Goal: Transaction & Acquisition: Book appointment/travel/reservation

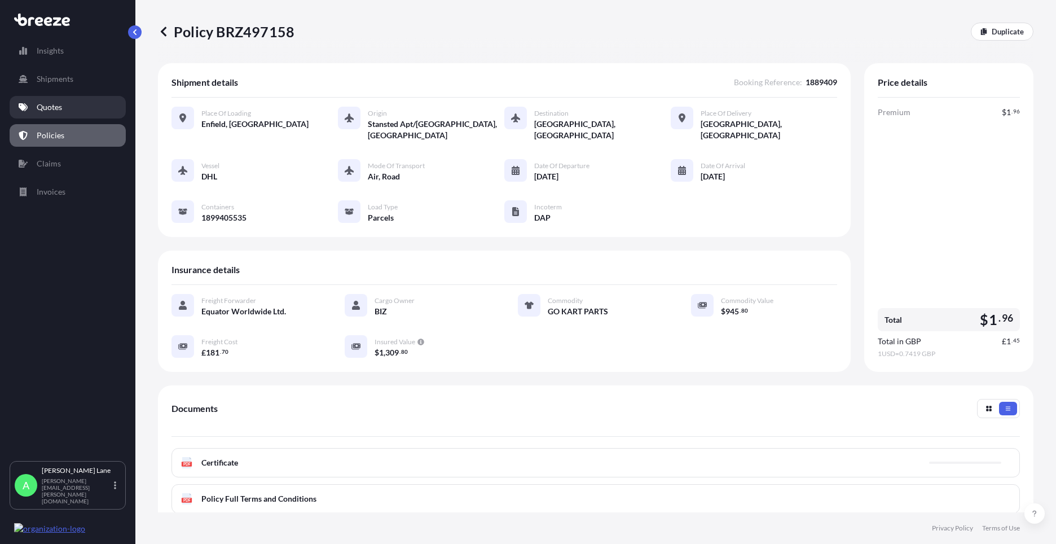
click at [89, 113] on link "Quotes" at bounding box center [68, 107] width 116 height 23
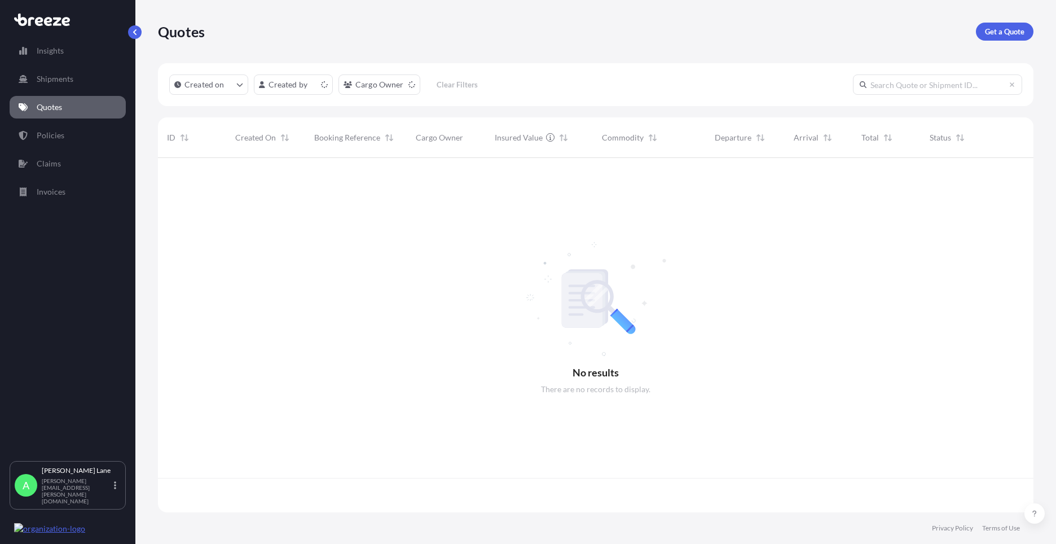
scroll to position [352, 867]
click at [1017, 34] on p "Get a Quote" at bounding box center [1003, 31] width 39 height 11
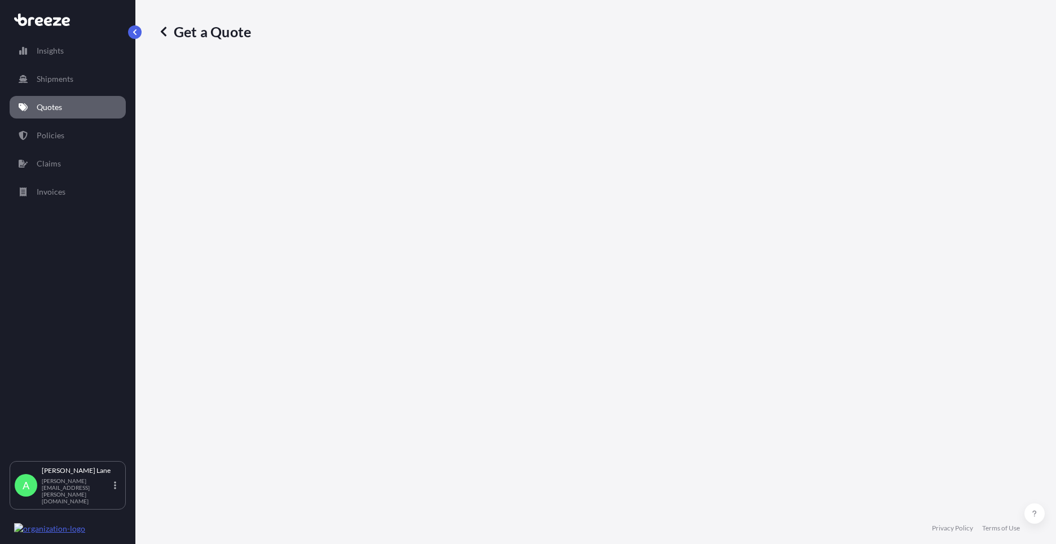
select select "Road"
select select "1"
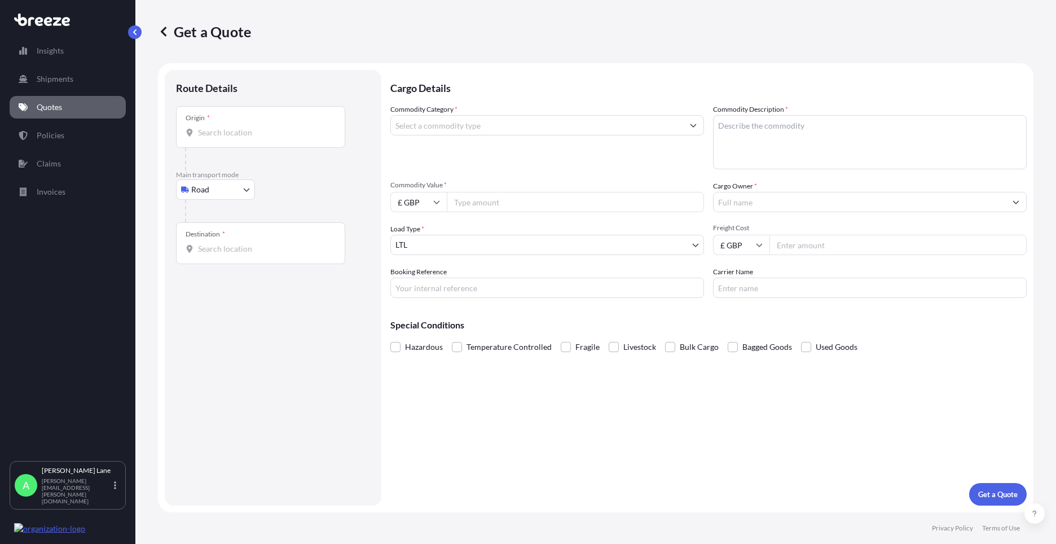
click at [252, 134] on input "Origin *" at bounding box center [264, 132] width 133 height 11
paste input "W1U 1FD"
type input "[GEOGRAPHIC_DATA] W1U 1FD, [GEOGRAPHIC_DATA]"
click at [269, 255] on input "Destination *" at bounding box center [264, 253] width 133 height 11
drag, startPoint x: 267, startPoint y: 260, endPoint x: 231, endPoint y: 240, distance: 41.9
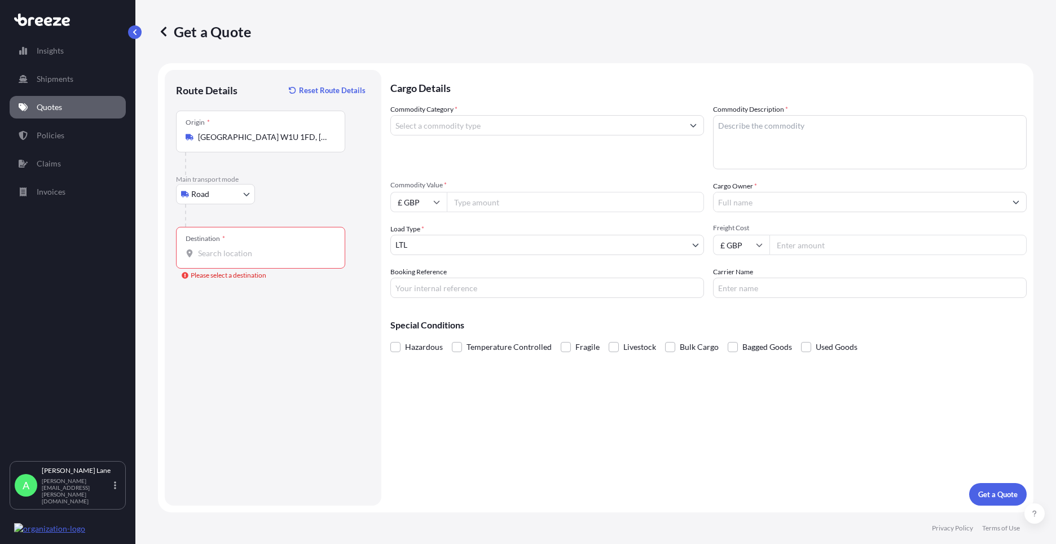
click at [231, 240] on div "Destination *" at bounding box center [260, 248] width 169 height 42
click at [231, 248] on input "Destination * Please select a destination" at bounding box center [264, 253] width 133 height 11
drag, startPoint x: 231, startPoint y: 240, endPoint x: 214, endPoint y: 265, distance: 30.2
click at [214, 265] on div "Destination *" at bounding box center [260, 248] width 169 height 42
click at [214, 259] on input "Destination * Please select a destination" at bounding box center [264, 253] width 133 height 11
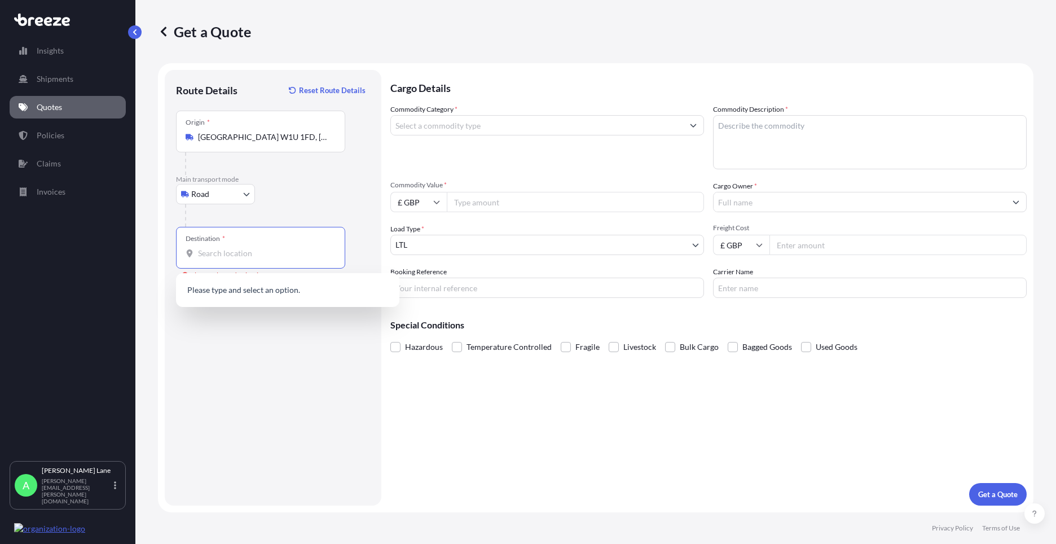
drag, startPoint x: 219, startPoint y: 259, endPoint x: 206, endPoint y: 253, distance: 14.4
click at [206, 253] on input "Destination * Please select a destination" at bounding box center [264, 253] width 133 height 11
paste input "EH3 8AN"
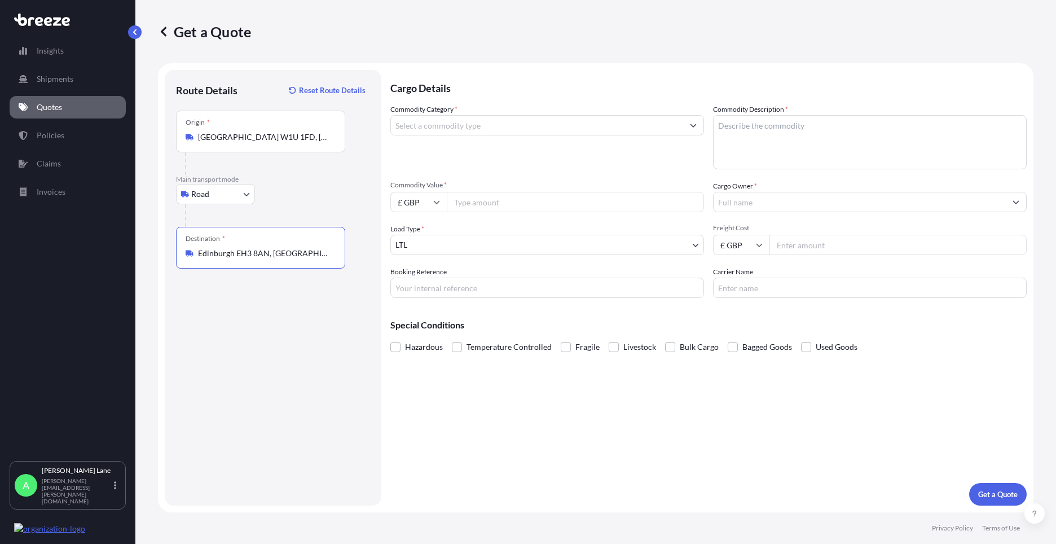
type input "Edinburgh EH3 8AN, [GEOGRAPHIC_DATA]"
click at [482, 124] on input "Commodity Category *" at bounding box center [537, 125] width 292 height 20
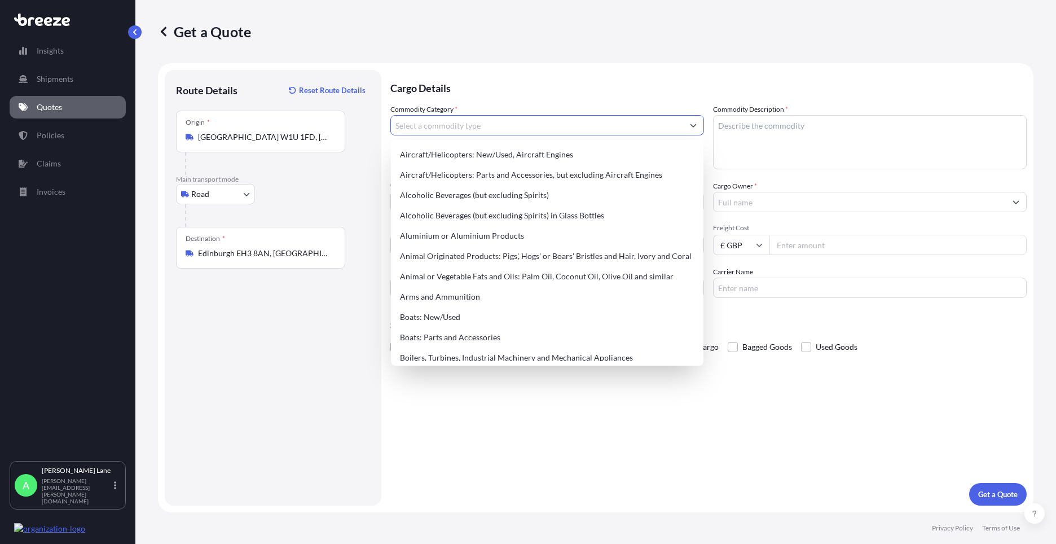
type input "k"
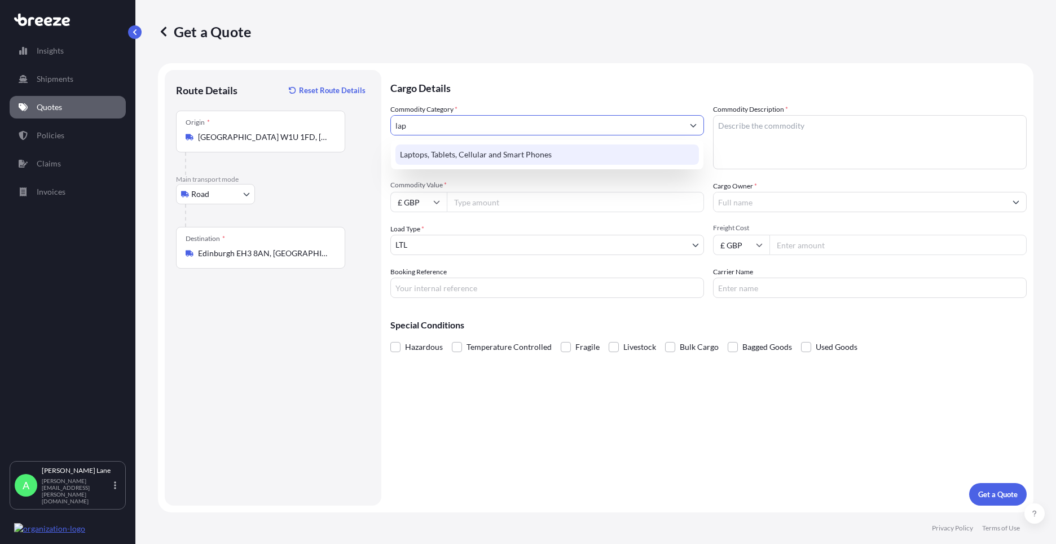
click at [487, 156] on div "Laptops, Tablets, Cellular and Smart Phones" at bounding box center [546, 154] width 303 height 20
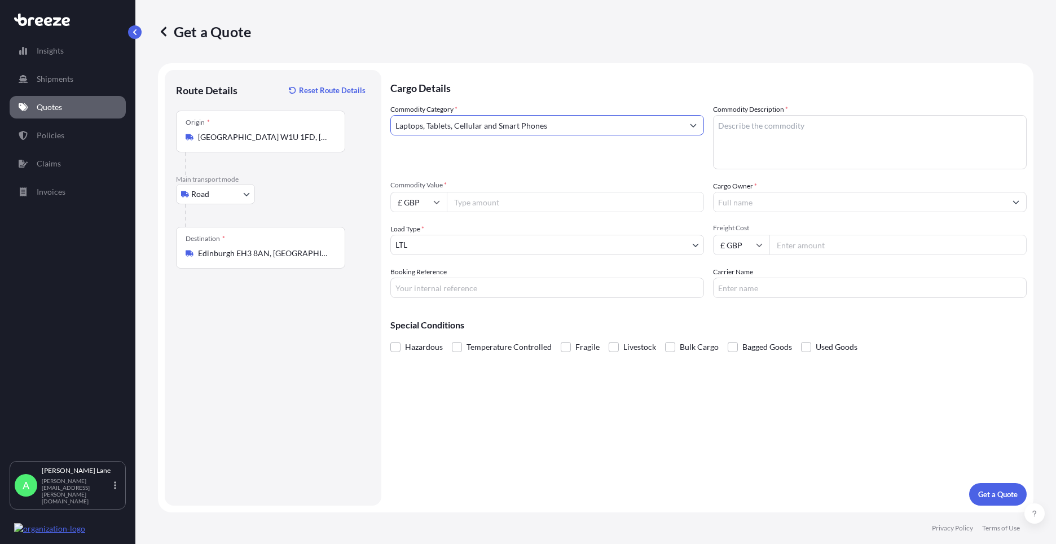
type input "Laptops, Tablets, Cellular and Smart Phones"
click at [485, 204] on input "Commodity Value *" at bounding box center [575, 202] width 257 height 20
type input "1000"
click at [526, 286] on input "Booking Reference" at bounding box center [547, 287] width 314 height 20
paste input "1889428"
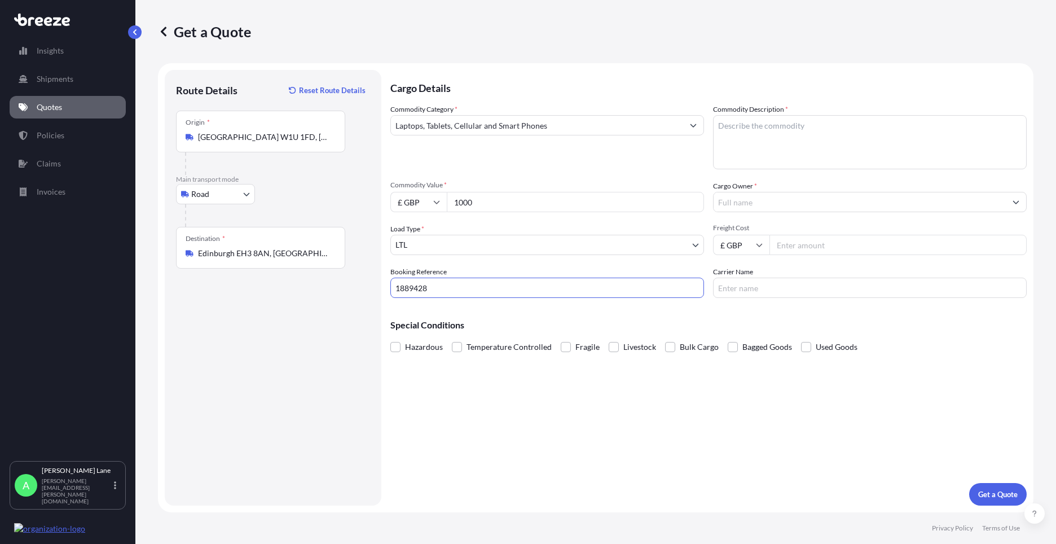
type input "1889428"
click at [778, 152] on textarea "Commodity Description *" at bounding box center [870, 142] width 314 height 54
type textarea "lenovo laptop"
click at [758, 206] on input "Cargo Owner *" at bounding box center [859, 202] width 292 height 20
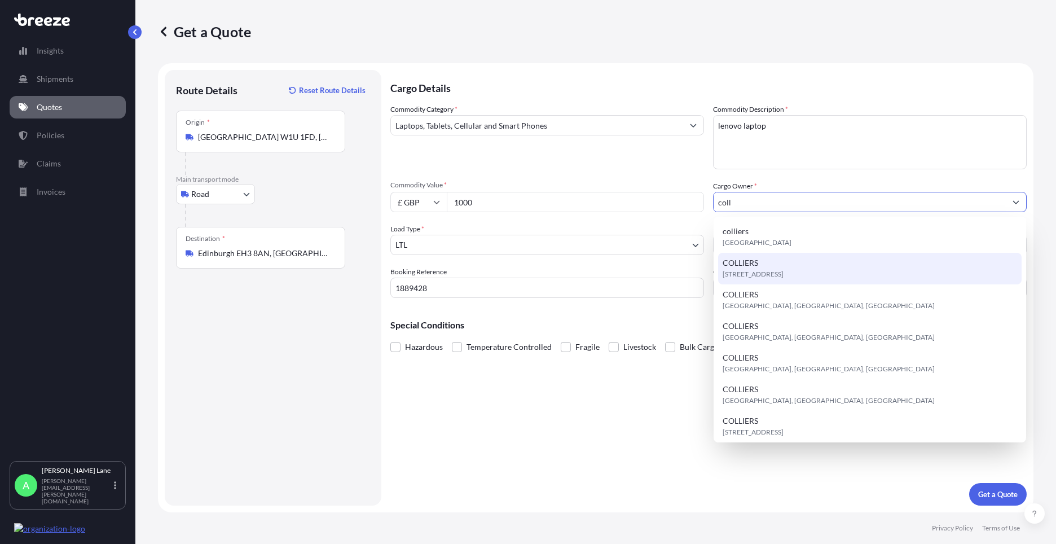
click at [771, 266] on div "[STREET_ADDRESS]" at bounding box center [869, 269] width 303 height 32
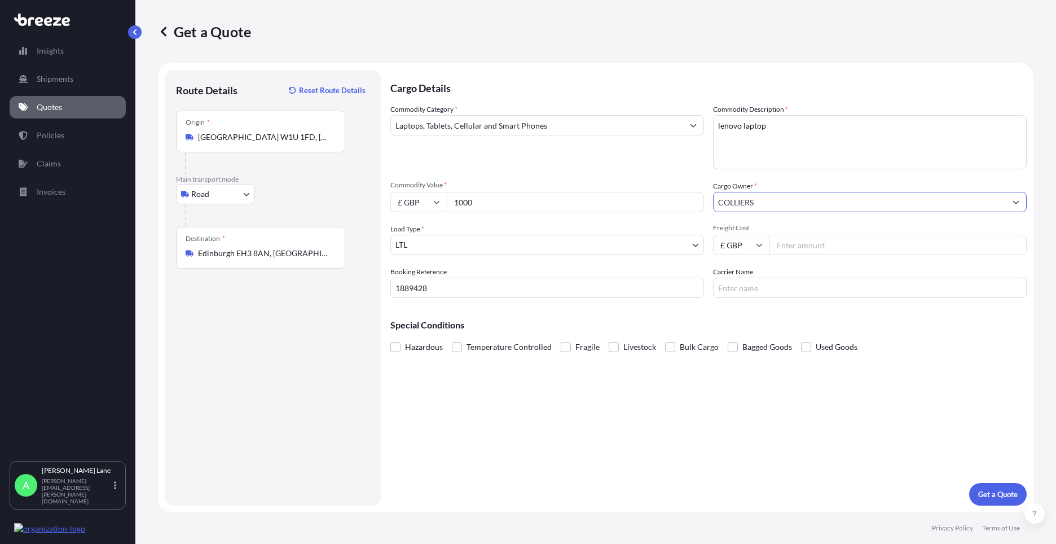
type input "COLLIERS"
click at [809, 250] on input "Freight Cost" at bounding box center [897, 245] width 257 height 20
type input "29.80"
click at [735, 285] on input "Carrier Name" at bounding box center [870, 287] width 314 height 20
type input "fedex"
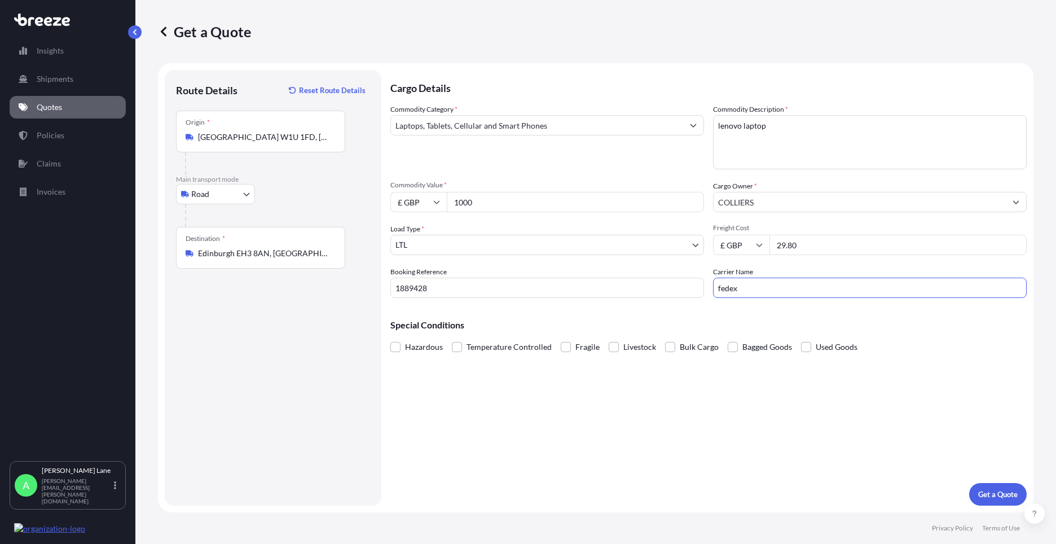
click at [654, 368] on div "Cargo Details Commodity Category * Laptops, Tablets, Cellular and Smart Phones …" at bounding box center [708, 287] width 636 height 435
click at [1000, 495] on p "Get a Quote" at bounding box center [997, 493] width 39 height 11
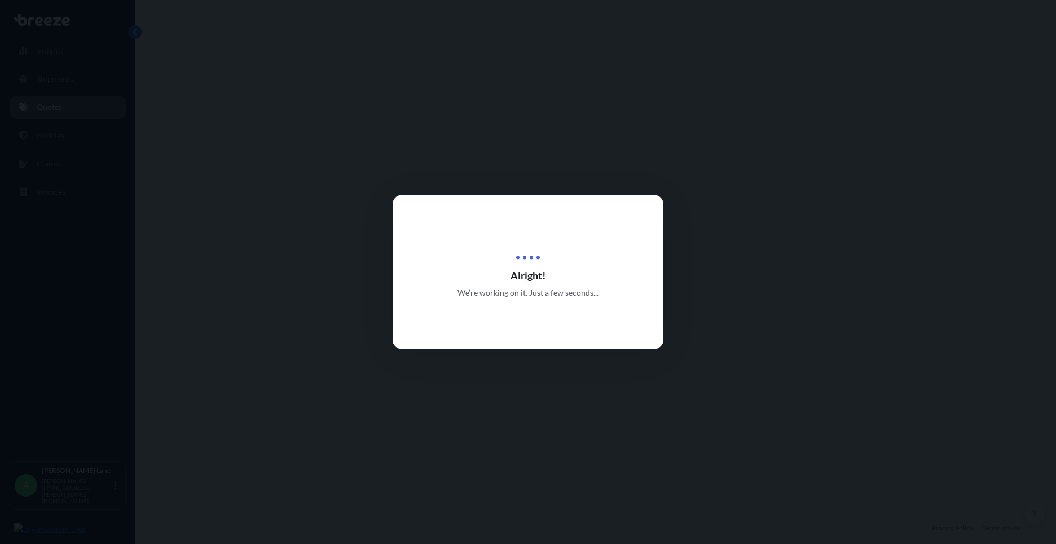
select select "Road"
select select "1"
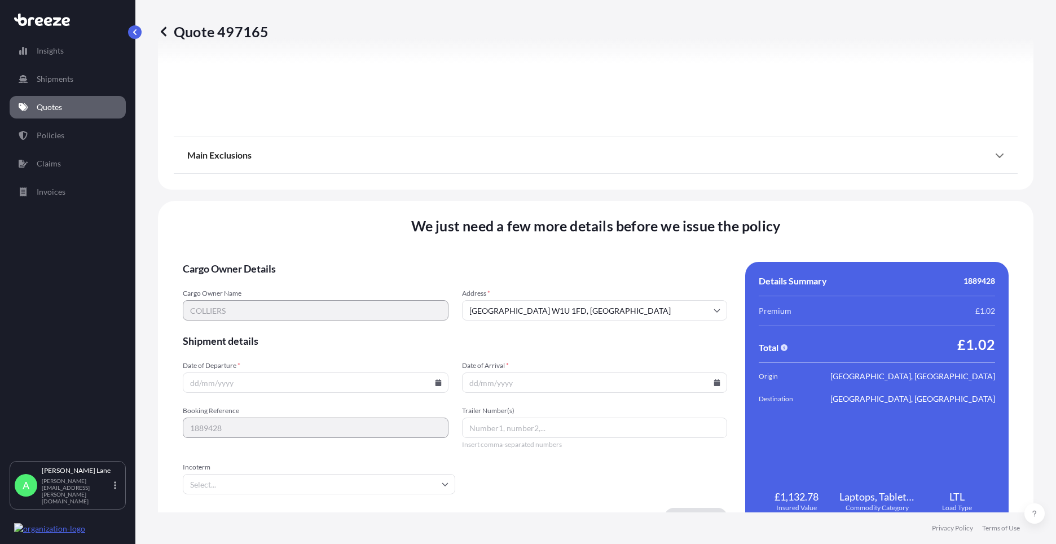
scroll to position [1246, 0]
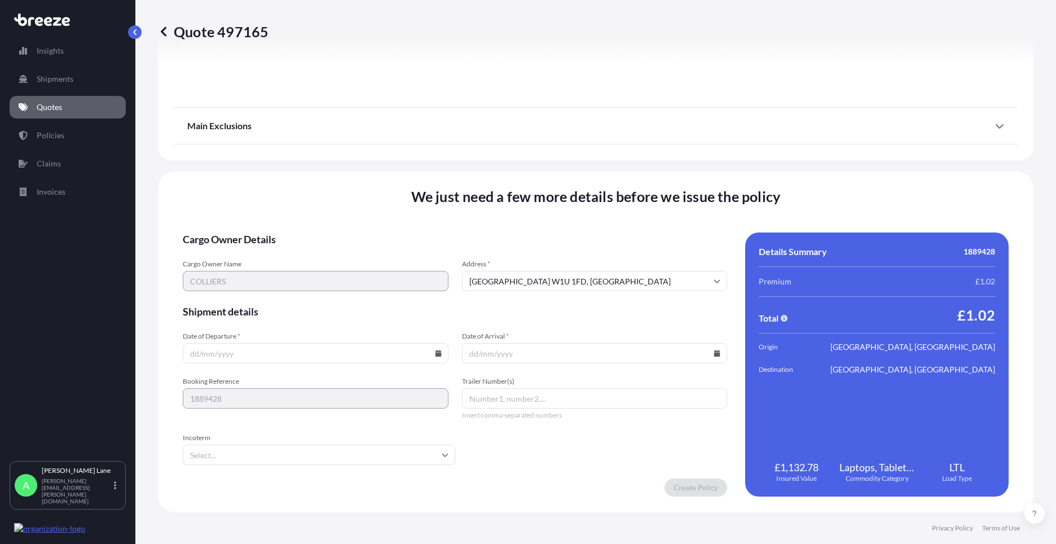
click at [435, 356] on icon at bounding box center [438, 353] width 6 height 7
click at [290, 274] on button "20" at bounding box center [288, 274] width 18 height 18
type input "[DATE]"
click at [241, 455] on input "Incoterm" at bounding box center [319, 454] width 272 height 20
drag, startPoint x: 241, startPoint y: 454, endPoint x: 207, endPoint y: 457, distance: 33.9
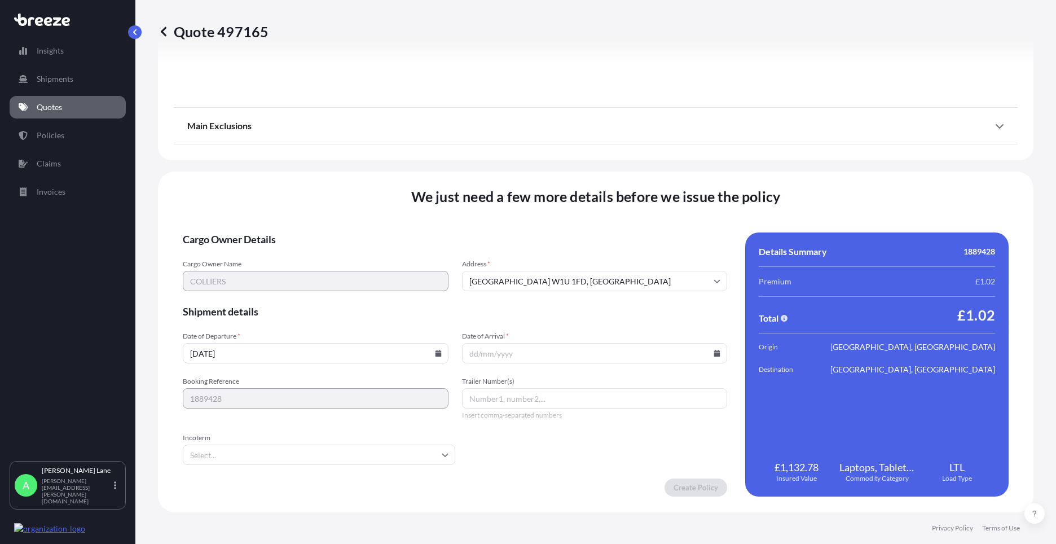
click at [207, 457] on input "Incoterm" at bounding box center [319, 454] width 272 height 20
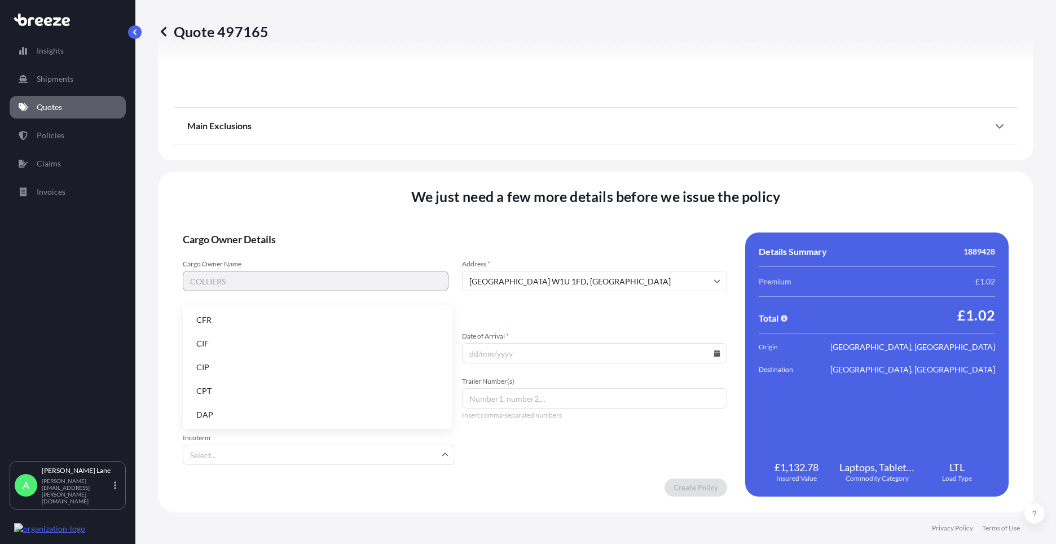
click at [219, 414] on li "DAP" at bounding box center [317, 414] width 261 height 21
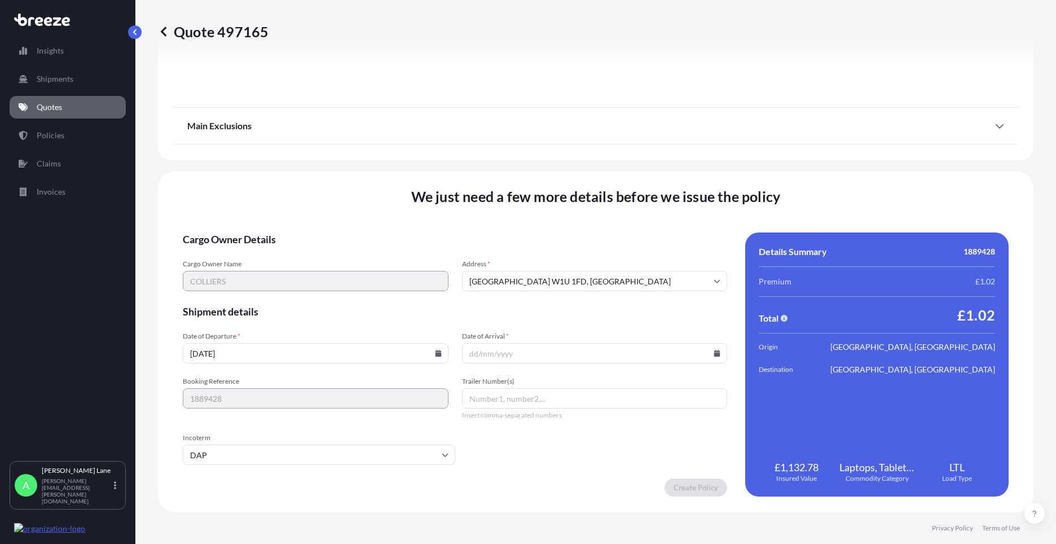
paste input "392314838320"
type input "392314838320"
click at [713, 350] on icon at bounding box center [716, 353] width 7 height 7
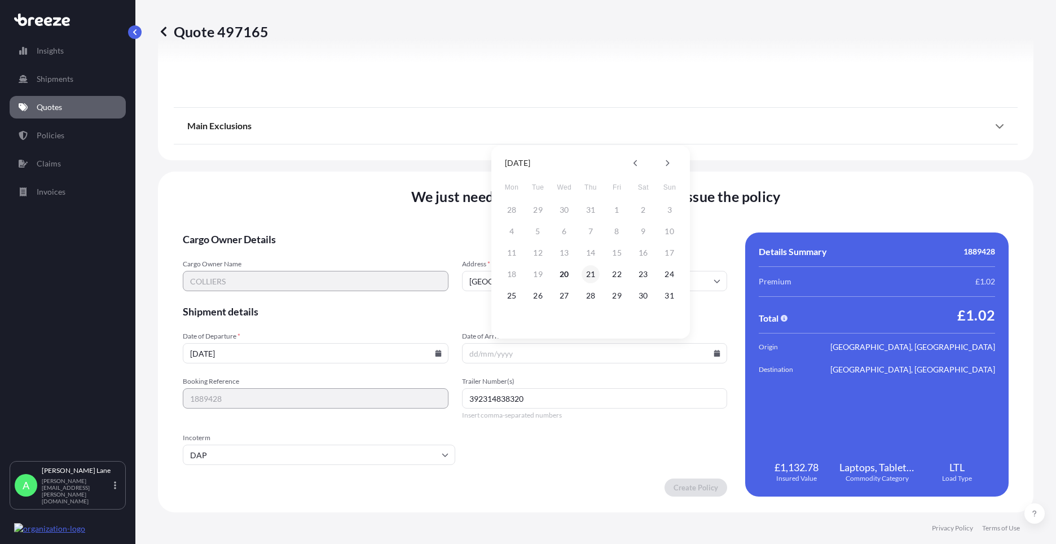
drag, startPoint x: 591, startPoint y: 275, endPoint x: 634, endPoint y: 368, distance: 101.9
click at [591, 275] on button "21" at bounding box center [590, 274] width 18 height 18
type input "[DATE]"
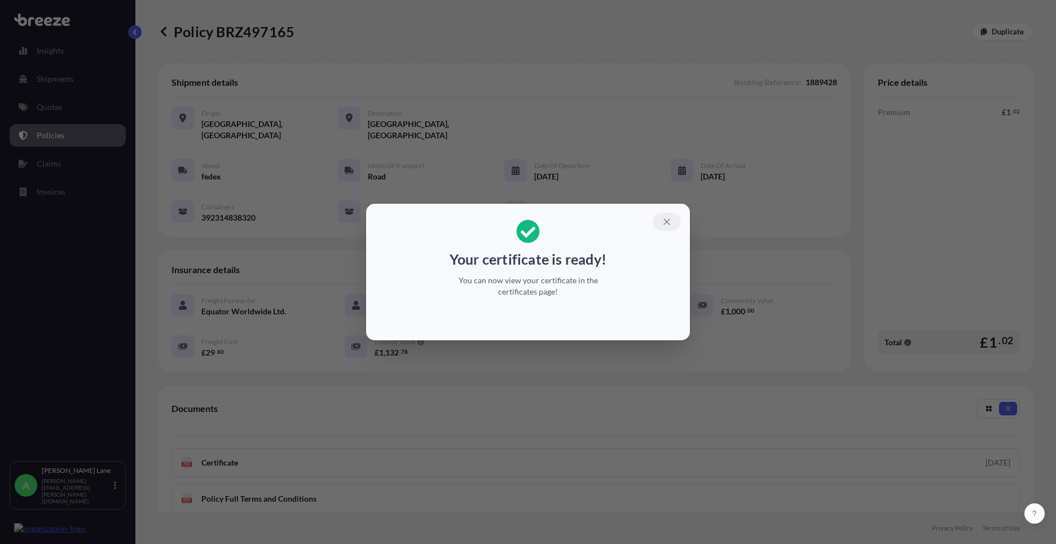
click at [662, 223] on icon "button" at bounding box center [666, 222] width 10 height 10
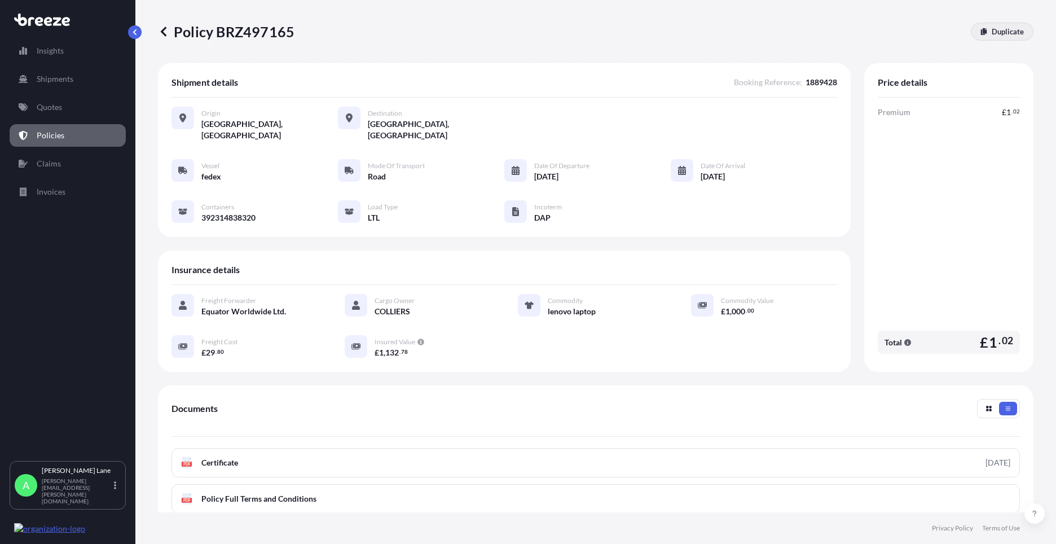
click at [970, 34] on link "Duplicate" at bounding box center [1001, 32] width 63 height 18
select select "Road"
select select "1"
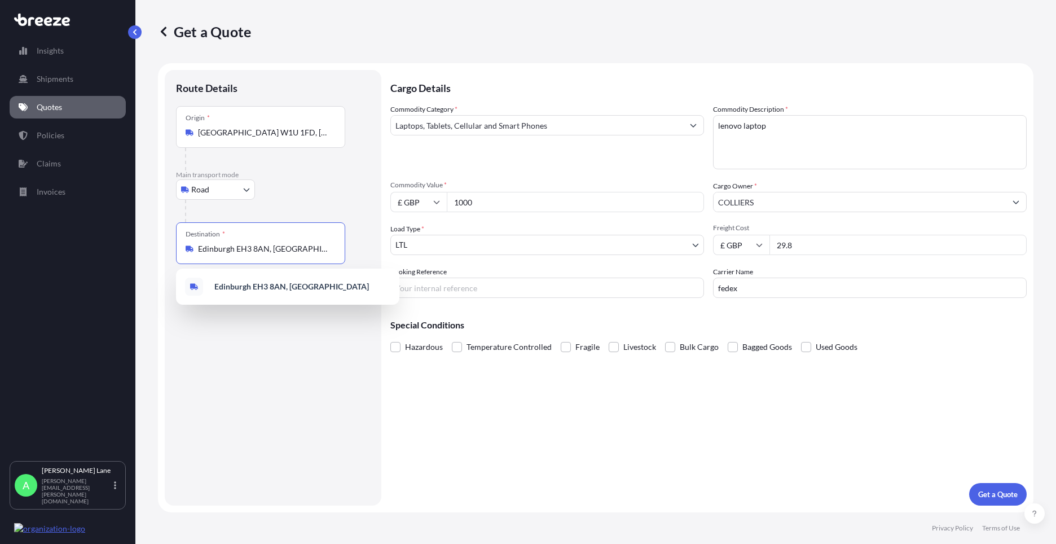
drag, startPoint x: 280, startPoint y: 248, endPoint x: 203, endPoint y: 248, distance: 76.7
click at [195, 249] on div "Edinburgh EH3 8AN, [GEOGRAPHIC_DATA]" at bounding box center [261, 248] width 150 height 11
paste input "b3 3ag"
click at [253, 289] on span "[STREET_ADDRESS]" at bounding box center [302, 288] width 176 height 23
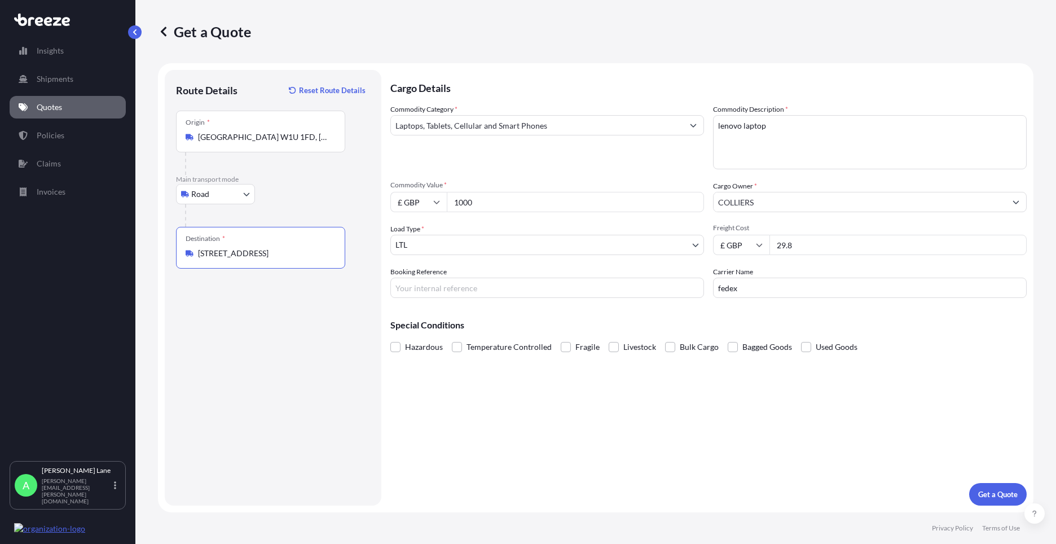
type input "[STREET_ADDRESS]"
drag, startPoint x: 452, startPoint y: 283, endPoint x: 452, endPoint y: 293, distance: 10.1
click at [452, 283] on input "Booking Reference" at bounding box center [547, 287] width 314 height 20
paste input "1889427"
type input "1889427"
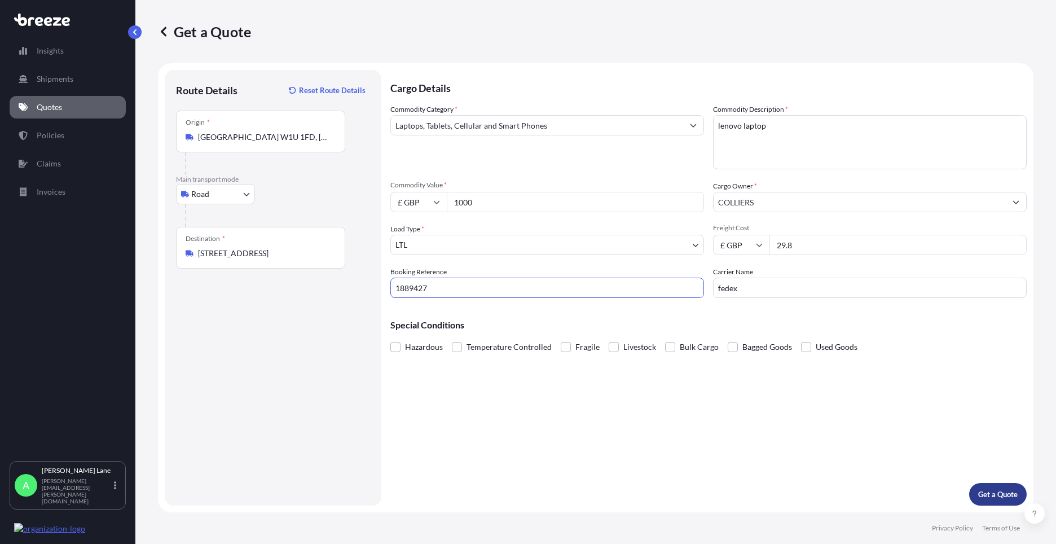
click at [988, 500] on button "Get a Quote" at bounding box center [998, 494] width 58 height 23
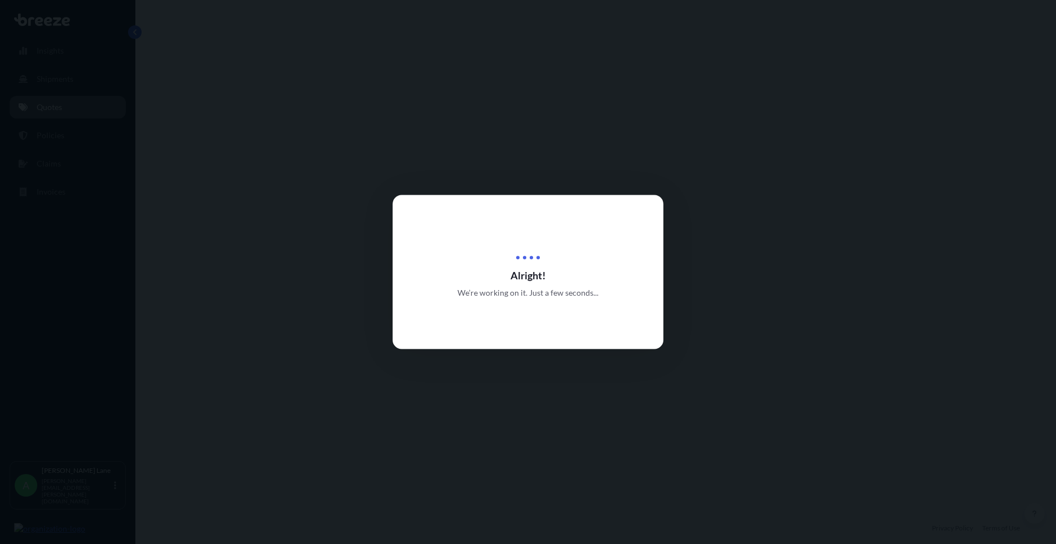
select select "Road"
select select "1"
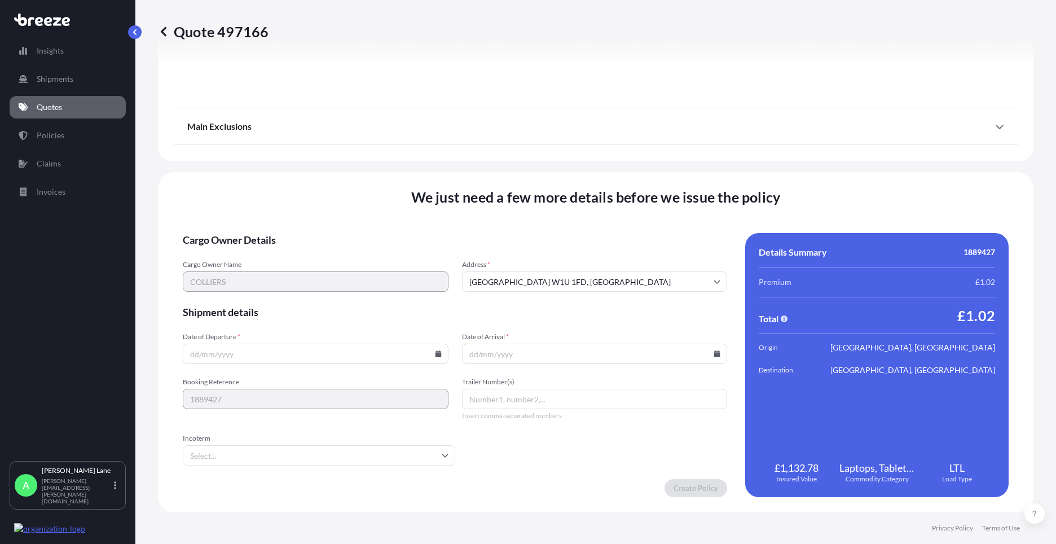
scroll to position [1246, 0]
drag, startPoint x: 374, startPoint y: 451, endPoint x: 328, endPoint y: 436, distance: 49.0
click at [372, 451] on input "Incoterm" at bounding box center [319, 454] width 272 height 20
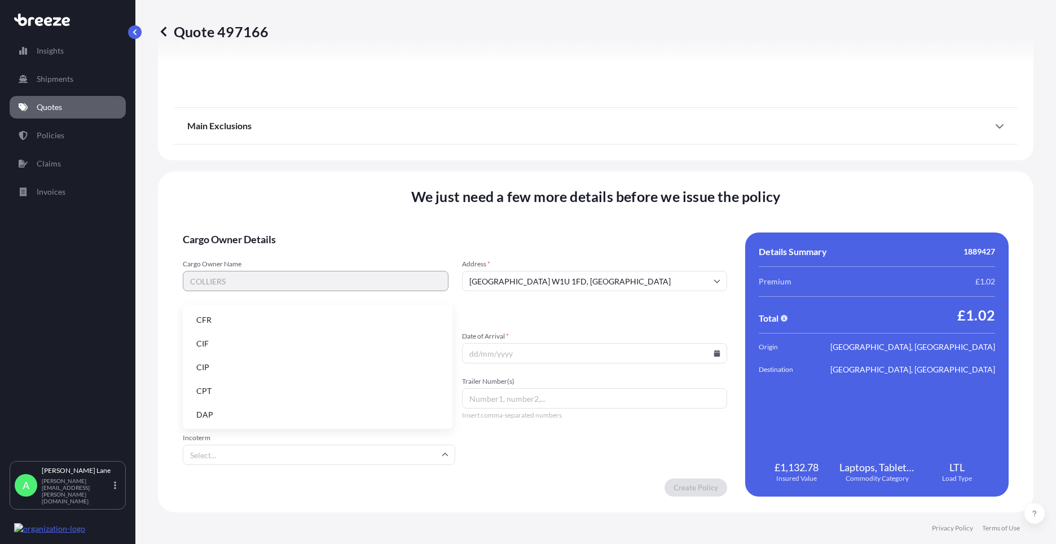
click at [272, 411] on li "DAP" at bounding box center [317, 414] width 261 height 21
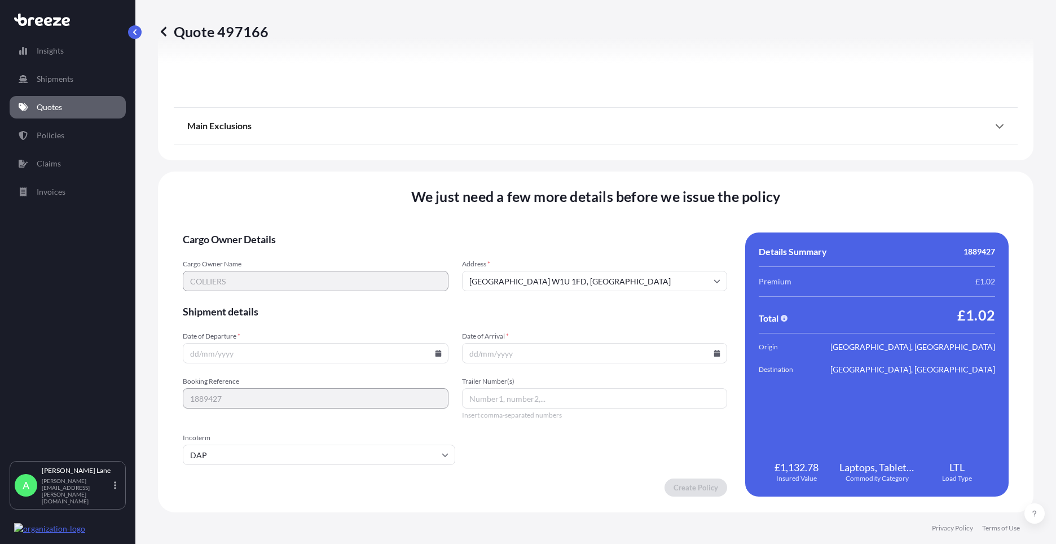
click at [435, 353] on icon at bounding box center [438, 353] width 6 height 7
click at [288, 268] on button "20" at bounding box center [288, 274] width 18 height 18
type input "[DATE]"
paste input "392314732373"
type input "392314732373"
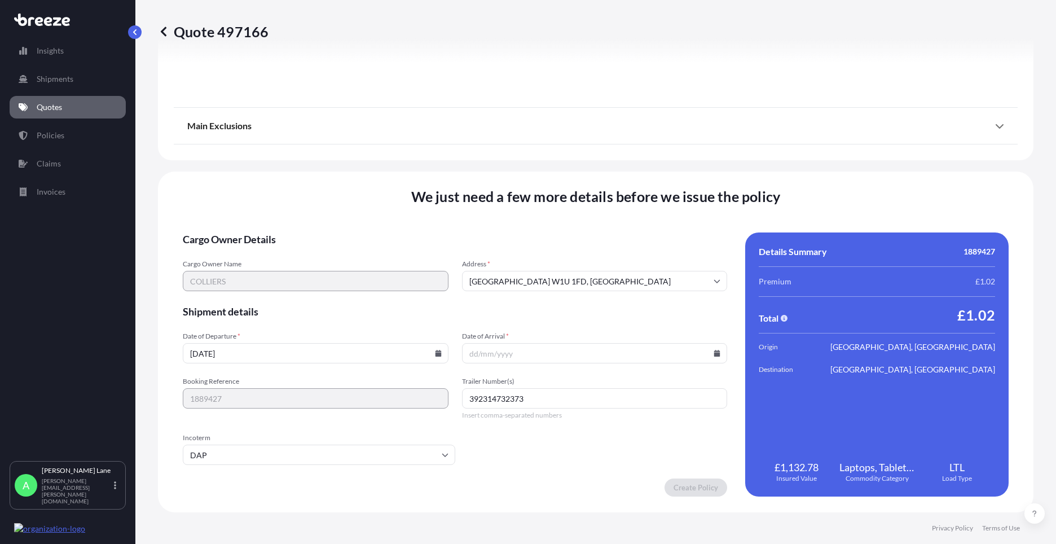
click at [714, 352] on icon at bounding box center [717, 353] width 6 height 7
click at [593, 275] on button "21" at bounding box center [590, 274] width 18 height 18
type input "[DATE]"
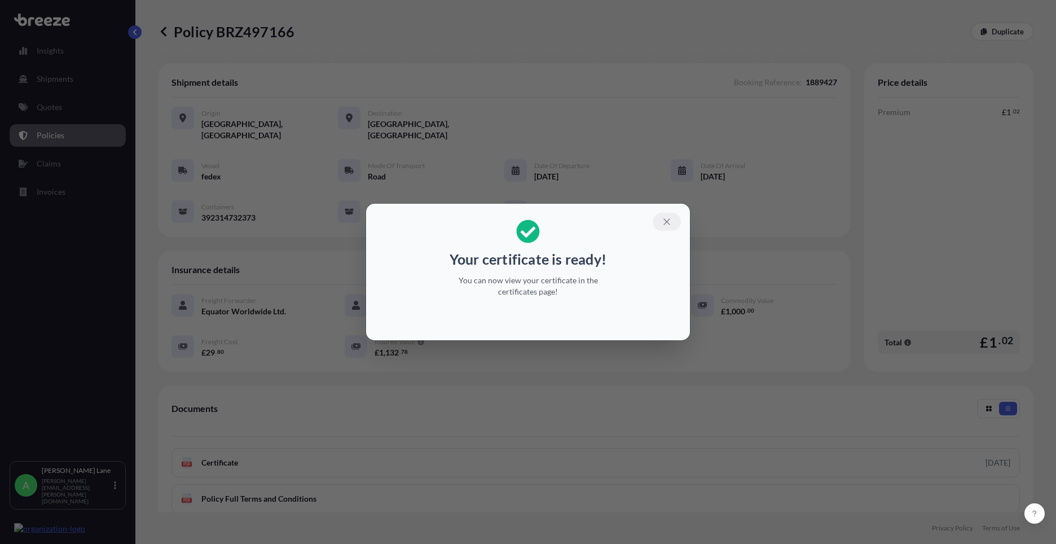
click at [660, 224] on button "button" at bounding box center [666, 222] width 28 height 18
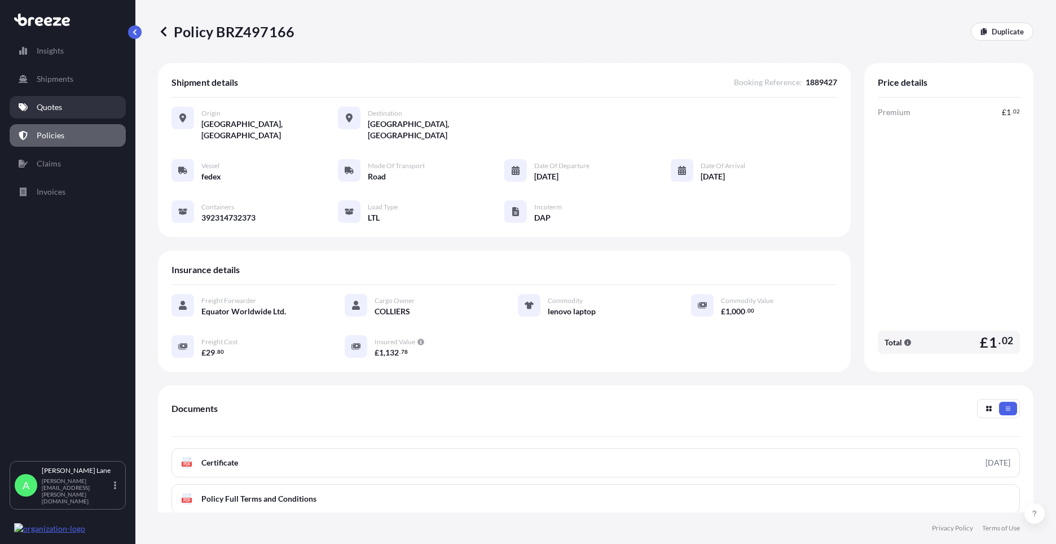
click at [64, 107] on link "Quotes" at bounding box center [68, 107] width 116 height 23
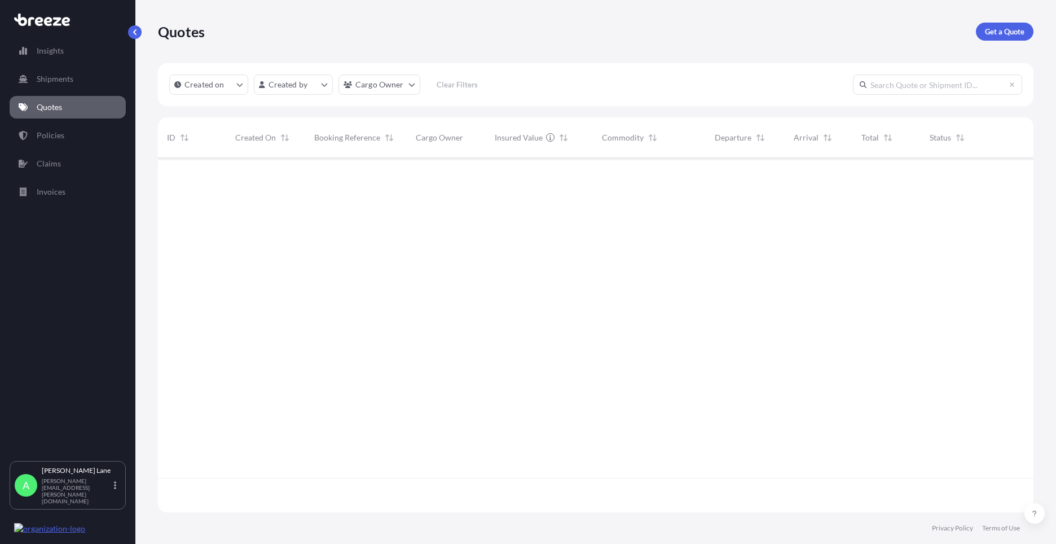
scroll to position [352, 867]
click at [1001, 34] on p "Get a Quote" at bounding box center [1003, 31] width 39 height 11
select select "Road"
select select "1"
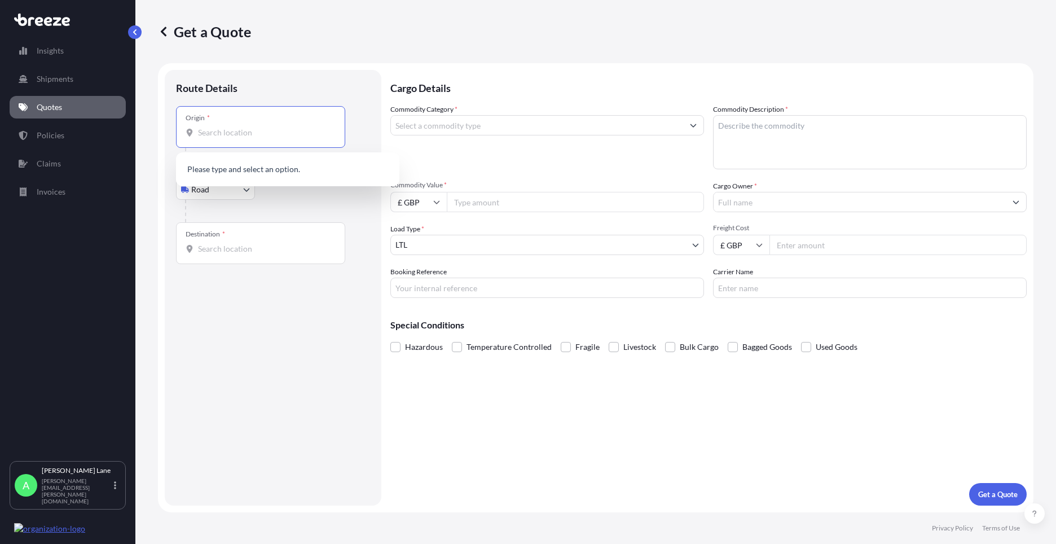
paste input "BA20 2HL"
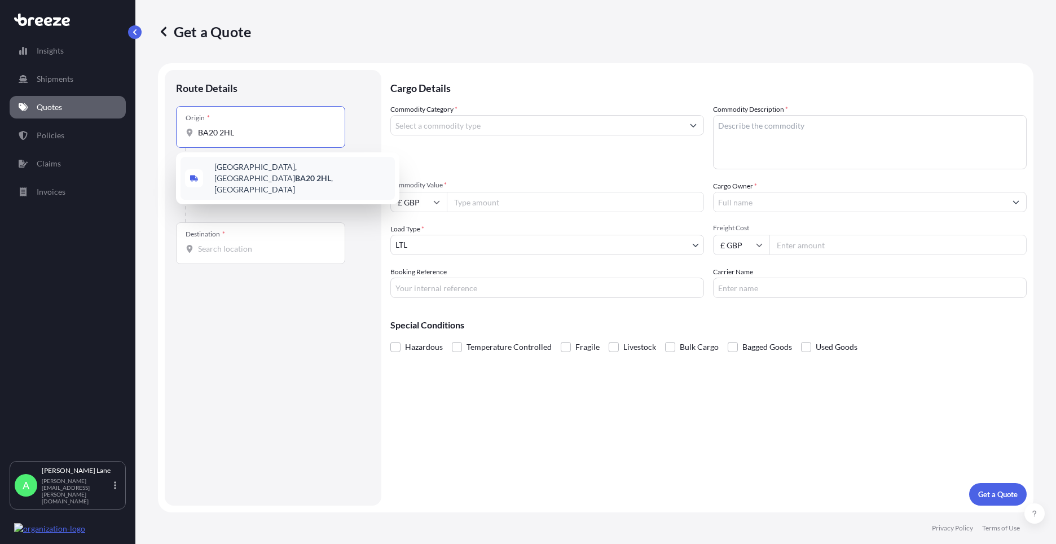
click at [248, 173] on span "[STREET_ADDRESS]" at bounding box center [302, 178] width 176 height 34
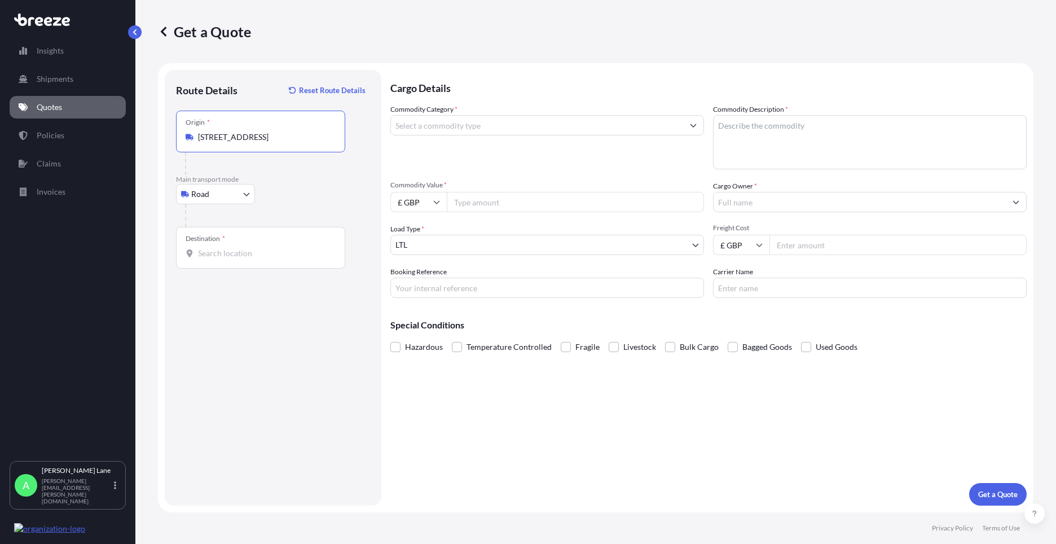
type input "[STREET_ADDRESS]"
click at [271, 257] on input "Destination *" at bounding box center [264, 253] width 133 height 11
paste input "BT1 3NL"
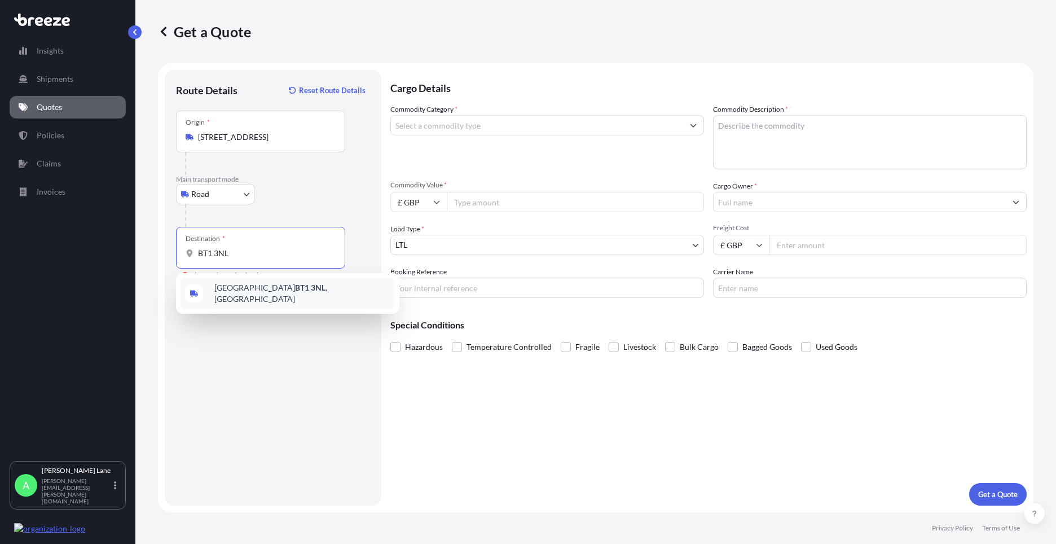
click at [292, 294] on div "Belfast BT1 3NL , [GEOGRAPHIC_DATA]" at bounding box center [287, 293] width 214 height 32
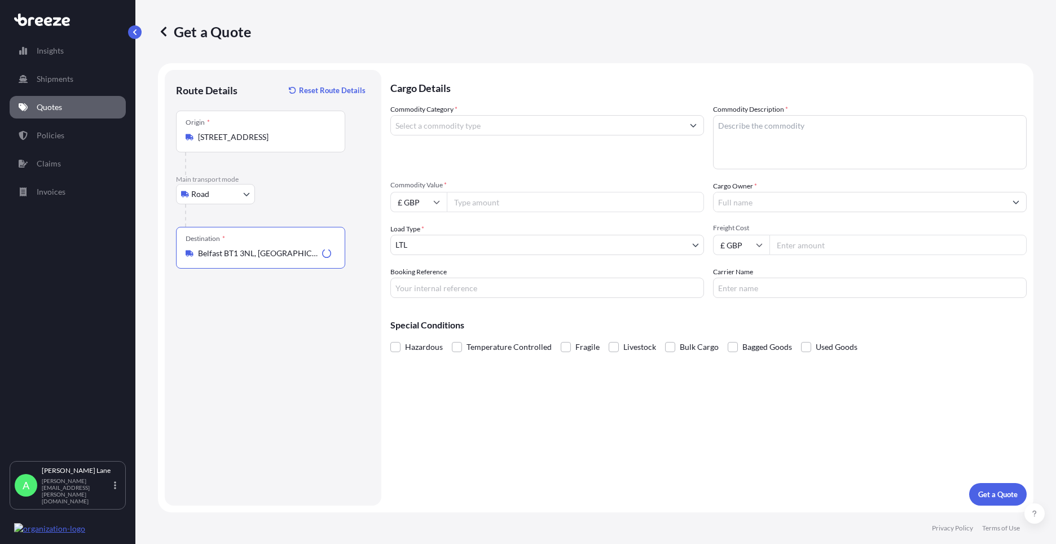
type input "Belfast BT1 3NL, [GEOGRAPHIC_DATA]"
click at [495, 128] on input "Commodity Category *" at bounding box center [537, 125] width 292 height 20
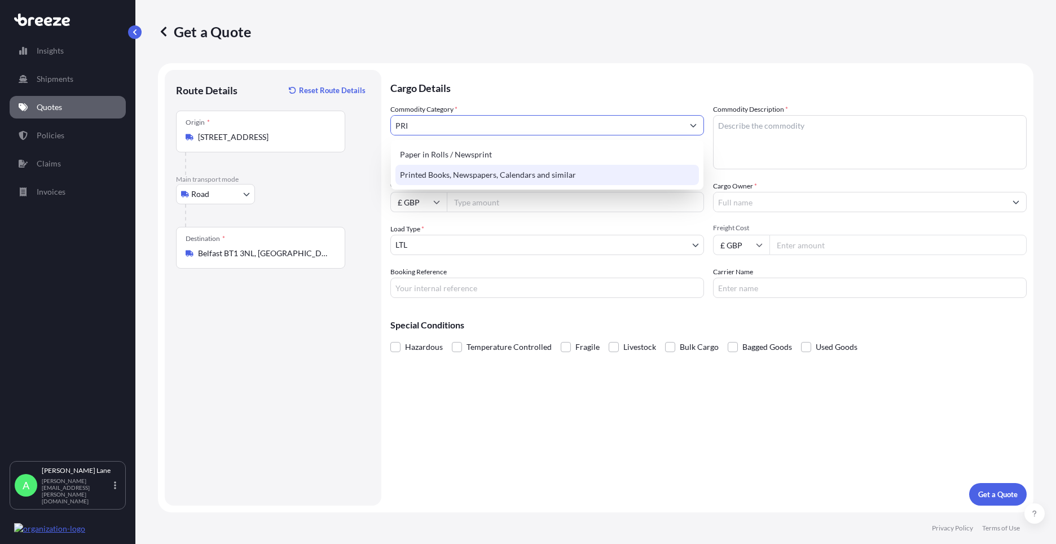
click at [483, 175] on div "Printed Books, Newspapers, Calendars and similar" at bounding box center [546, 175] width 303 height 20
type input "Printed Books, Newspapers, Calendars and similar"
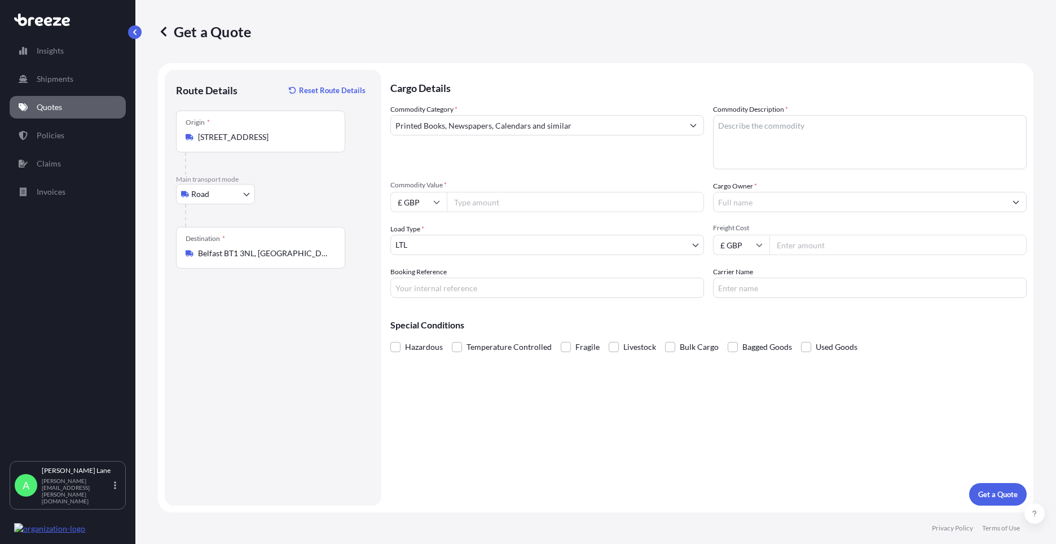
click at [474, 198] on input "Commodity Value *" at bounding box center [575, 202] width 257 height 20
type input "3500"
click at [550, 282] on input "Booking Reference" at bounding box center [547, 287] width 314 height 20
paste input "1889434"
type input "1889434"
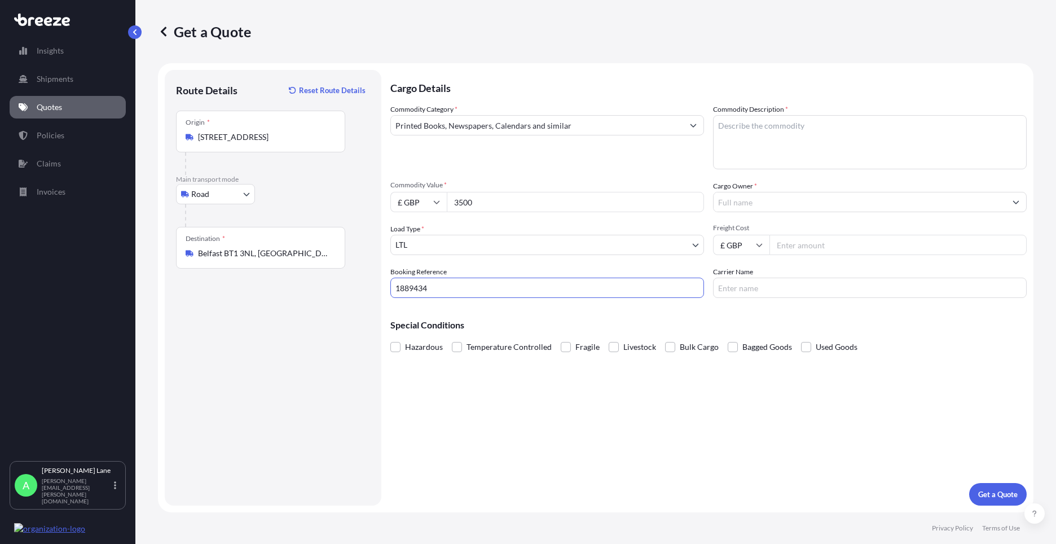
click at [770, 160] on textarea "Commodity Description *" at bounding box center [870, 142] width 314 height 54
type textarea "10 BOOKS"
click at [762, 207] on input "Cargo Owner *" at bounding box center [859, 202] width 292 height 20
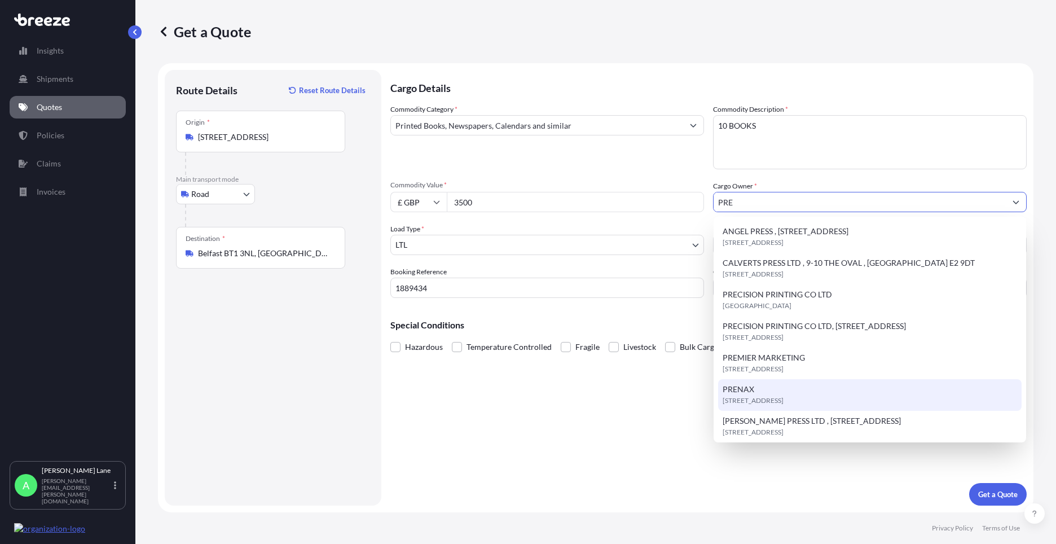
click at [762, 406] on span "[STREET_ADDRESS]" at bounding box center [752, 400] width 61 height 11
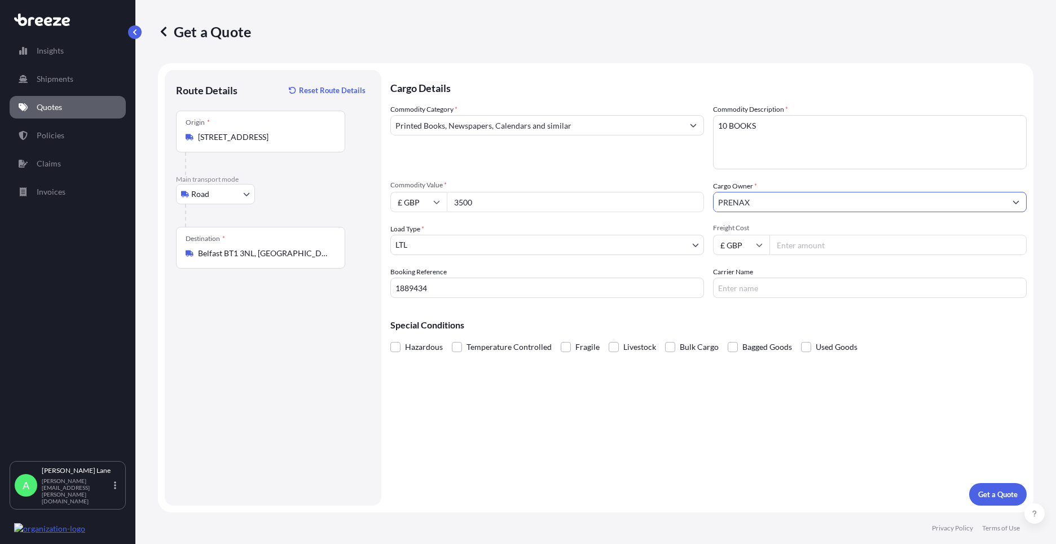
type input "PRENAX"
click at [797, 249] on input "Freight Cost" at bounding box center [897, 245] width 257 height 20
type input "174.74"
click at [740, 297] on input "Carrier Name" at bounding box center [870, 287] width 314 height 20
type input "FEDEX"
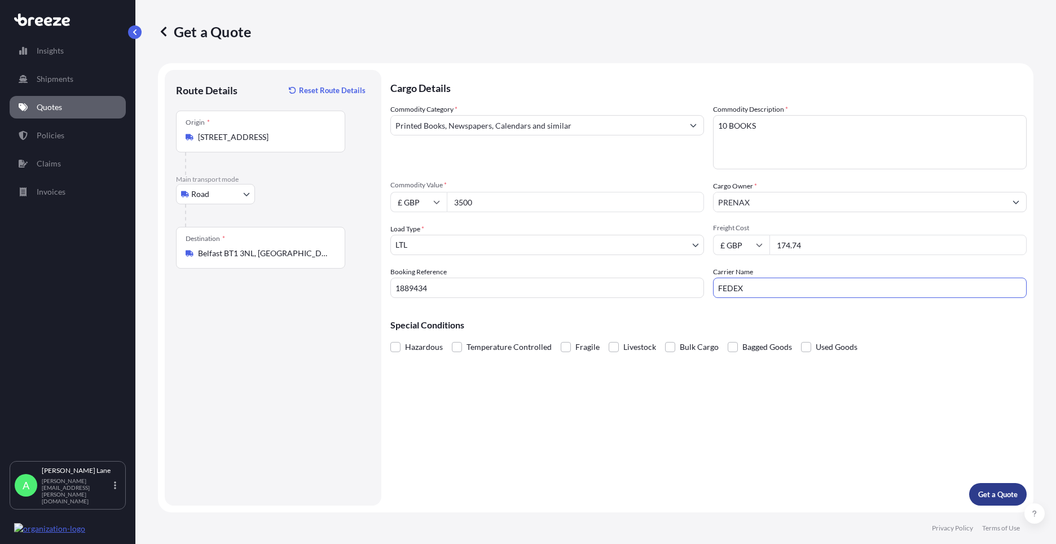
click at [981, 488] on button "Get a Quote" at bounding box center [998, 494] width 58 height 23
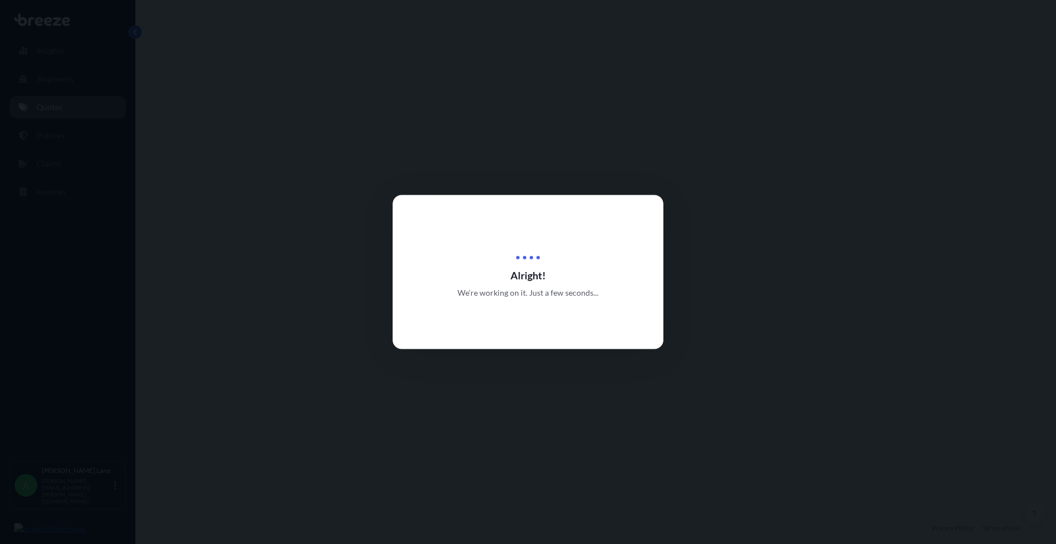
select select "Road"
select select "1"
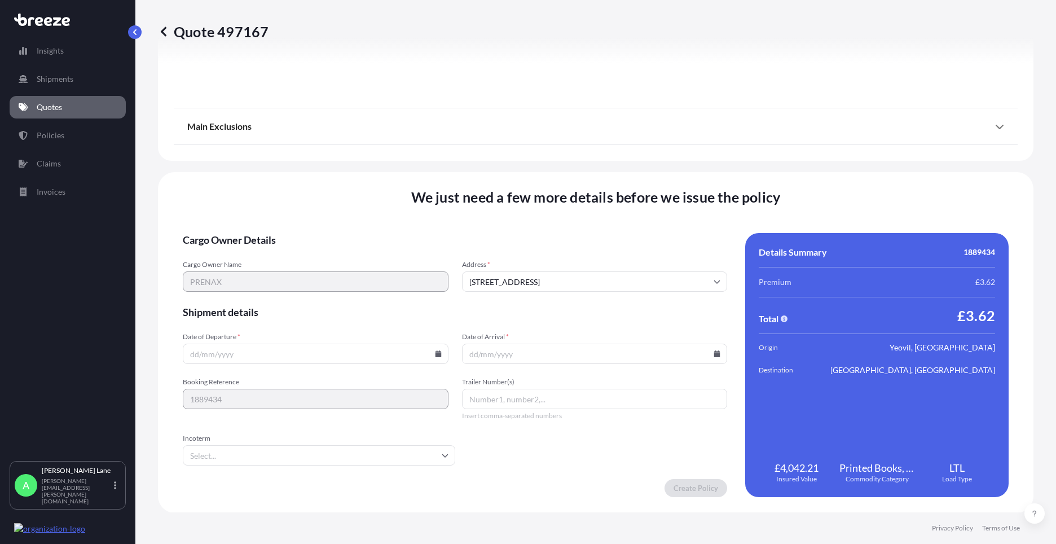
scroll to position [1246, 0]
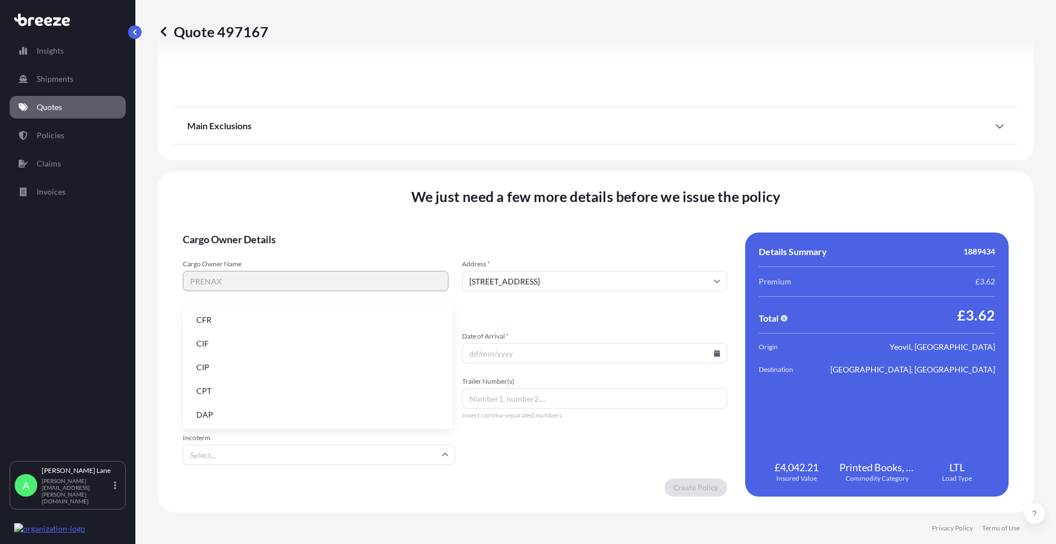
click at [388, 459] on input "Incoterm" at bounding box center [319, 454] width 272 height 20
click at [319, 417] on li "DAP" at bounding box center [317, 414] width 261 height 21
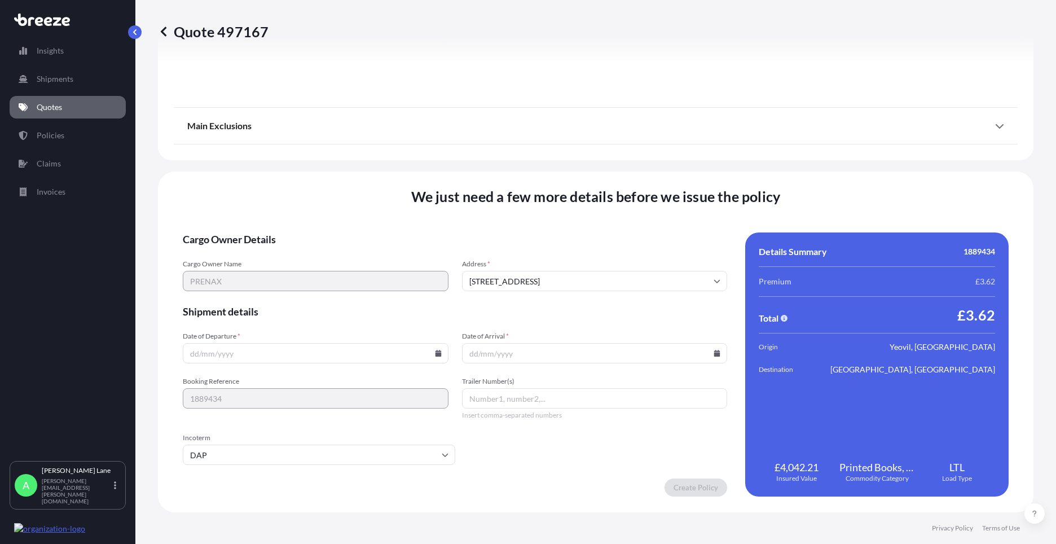
click at [436, 355] on icon at bounding box center [438, 353] width 6 height 7
click at [316, 272] on button "21" at bounding box center [314, 274] width 18 height 18
type input "[DATE]"
click at [714, 353] on icon at bounding box center [717, 353] width 6 height 7
click at [616, 275] on button "22" at bounding box center [617, 274] width 18 height 18
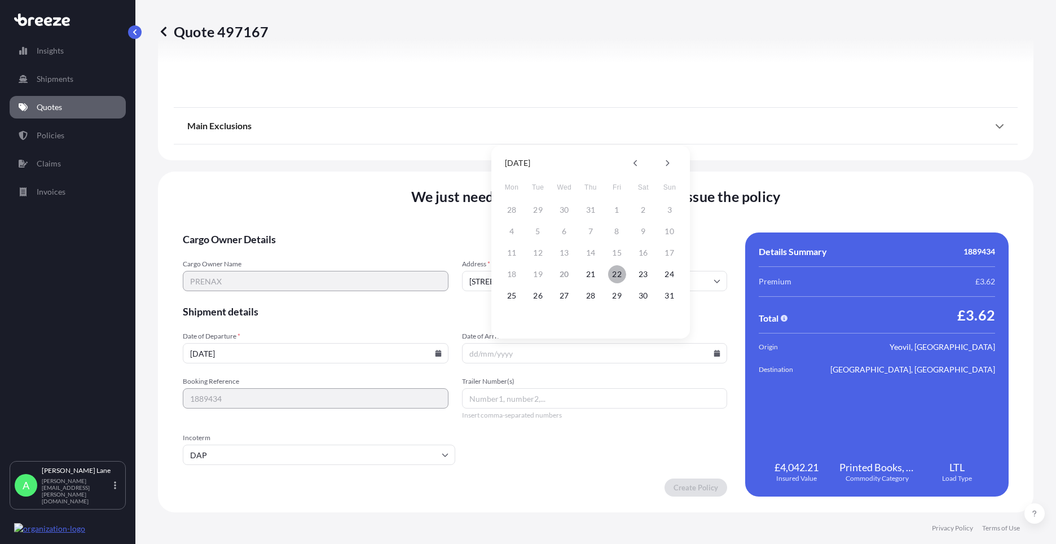
type input "[DATE]"
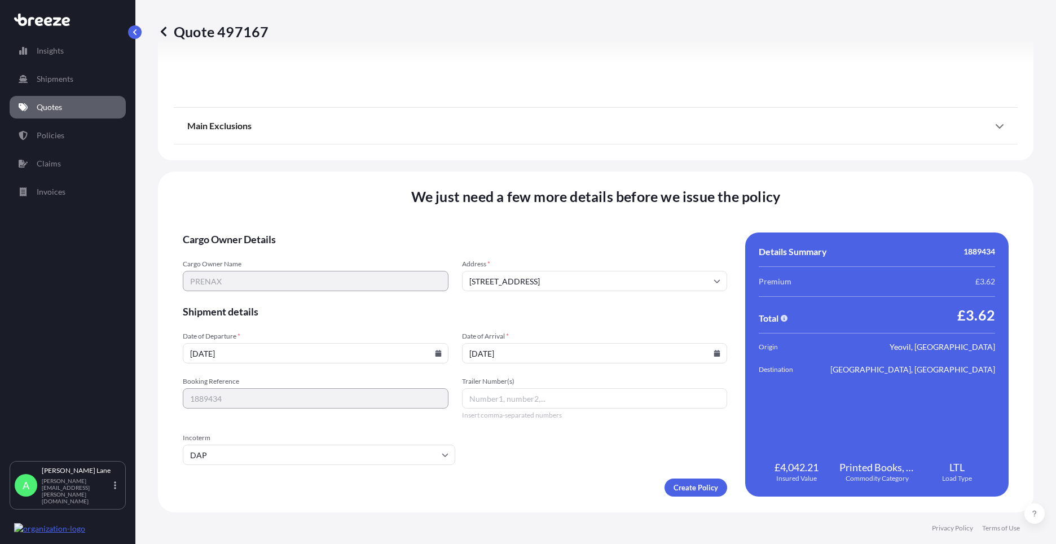
click at [515, 388] on input "Trailer Number(s)" at bounding box center [595, 398] width 266 height 20
paste input "392315326649"
type input "392315326649"
click at [687, 477] on form "Cargo Owner Details Cargo Owner Name PRENAX Address * [GEOGRAPHIC_DATA], Yeovil…" at bounding box center [455, 364] width 544 height 264
